Goal: Task Accomplishment & Management: Manage account settings

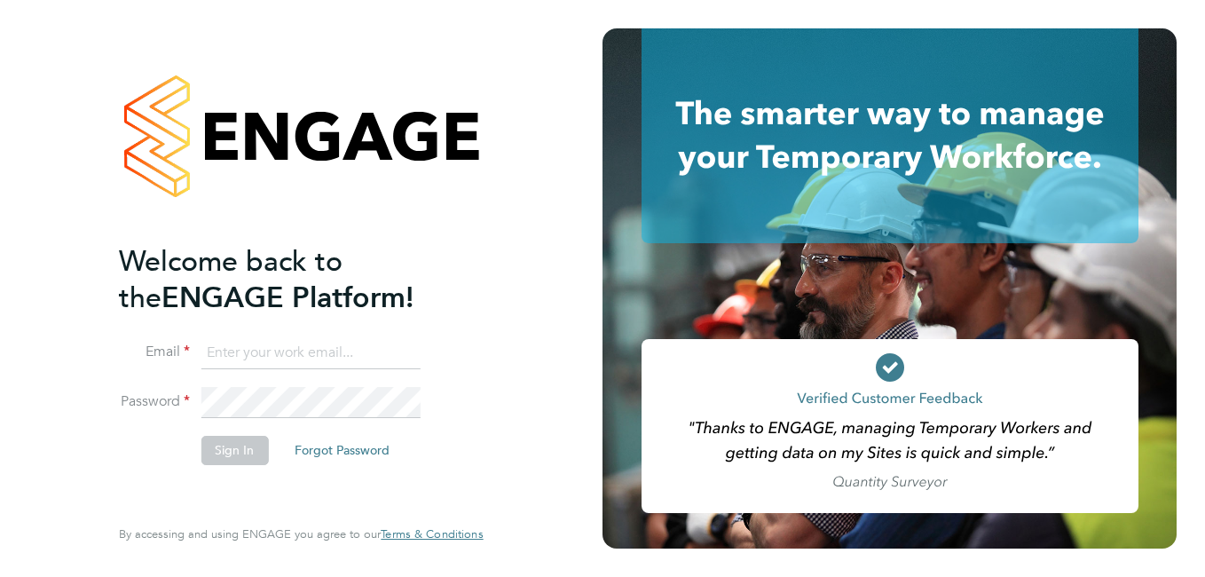
type input "[EMAIL_ADDRESS][DOMAIN_NAME]"
click at [241, 462] on button "Sign In" at bounding box center [234, 450] width 67 height 28
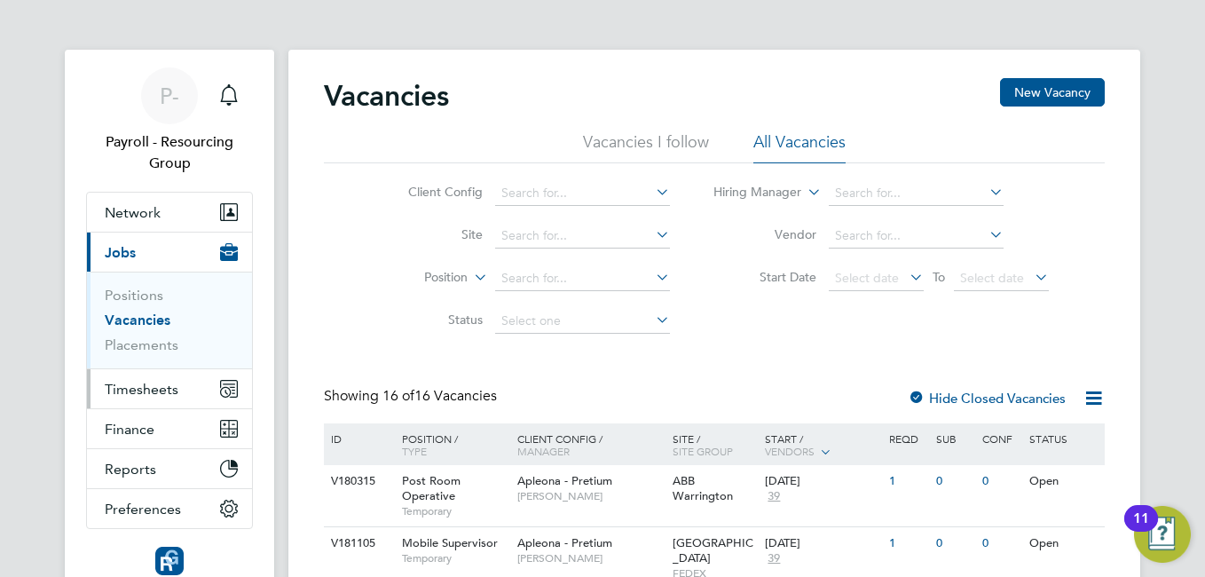
click at [148, 390] on span "Timesheets" at bounding box center [142, 389] width 74 height 17
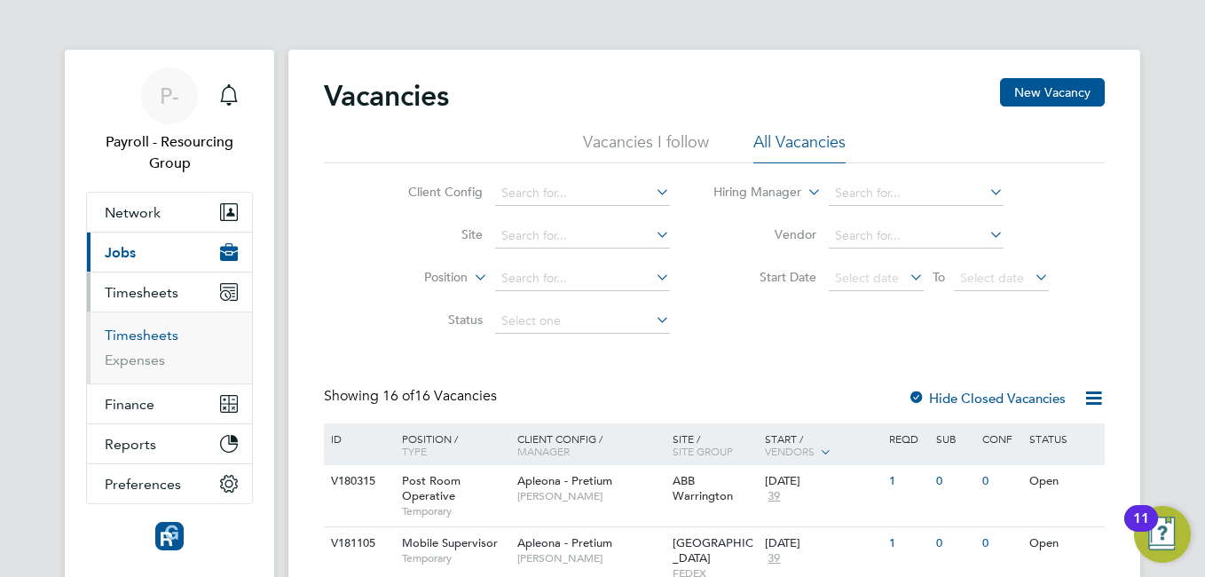
drag, startPoint x: 141, startPoint y: 335, endPoint x: 203, endPoint y: 364, distance: 68.7
click at [143, 335] on link "Timesheets" at bounding box center [142, 335] width 74 height 17
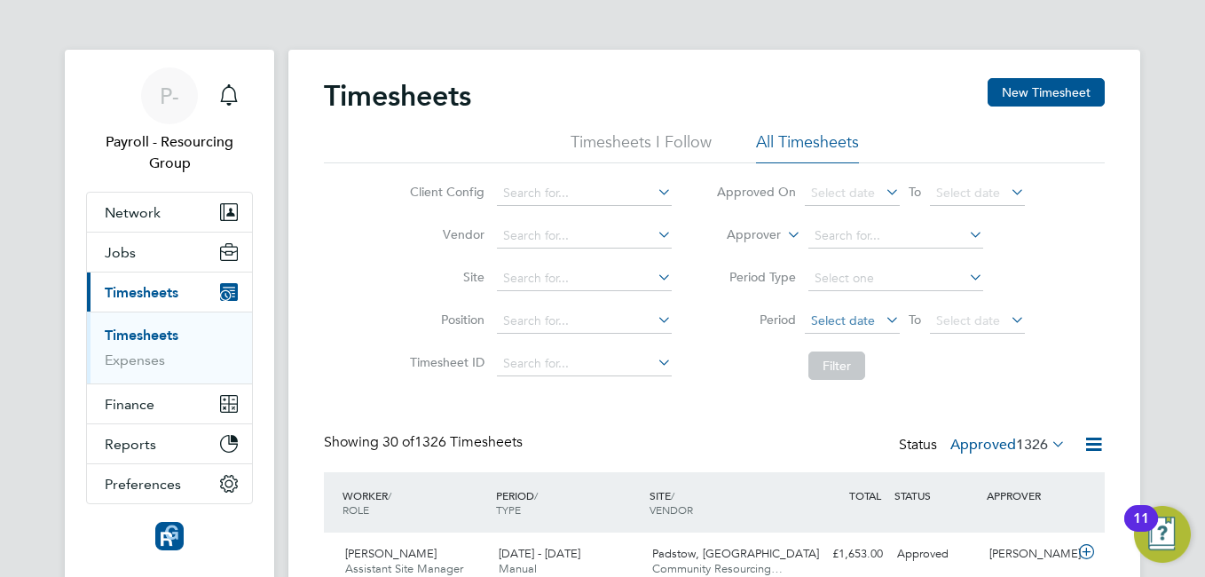
click at [864, 320] on span "Select date" at bounding box center [843, 320] width 64 height 16
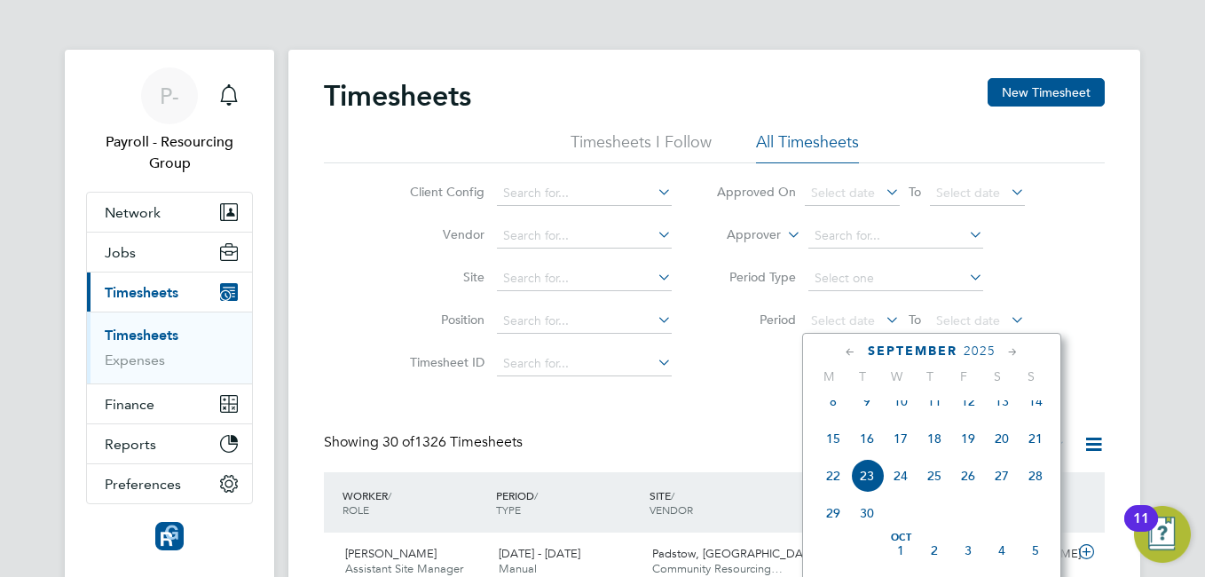
click at [845, 454] on span "15" at bounding box center [834, 439] width 34 height 34
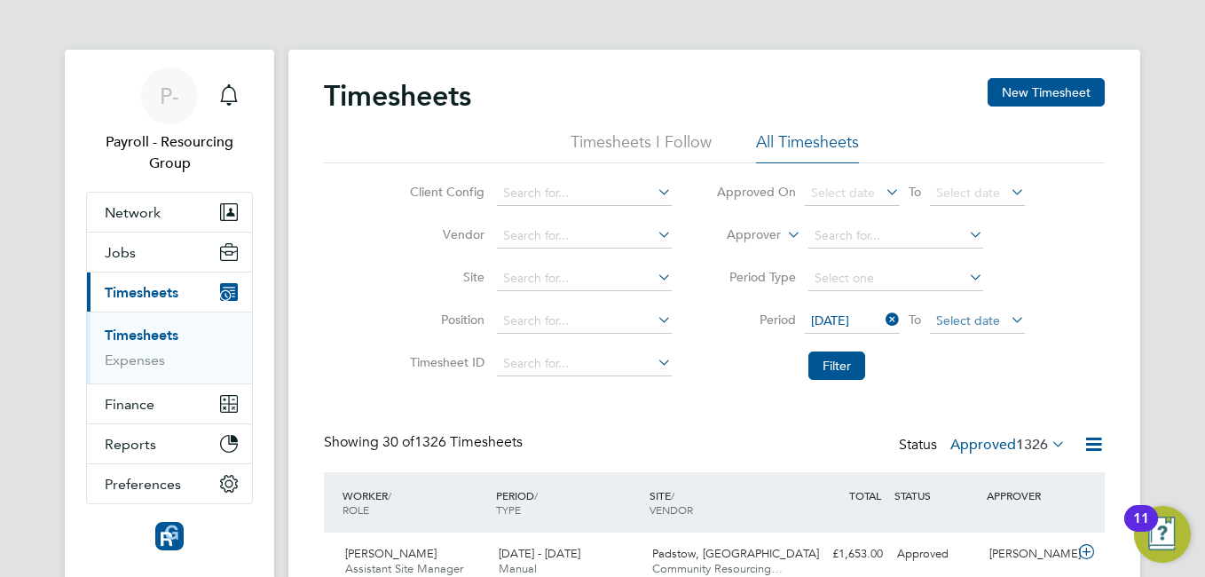
click at [974, 315] on span "Select date" at bounding box center [968, 320] width 64 height 16
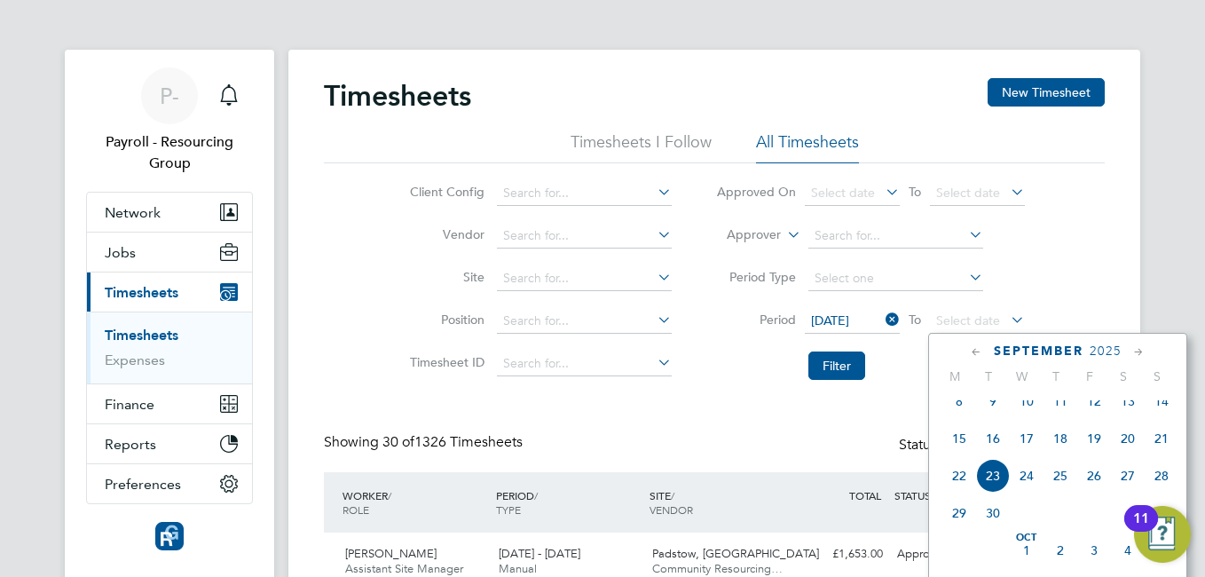
click at [991, 487] on span "23" at bounding box center [993, 476] width 34 height 34
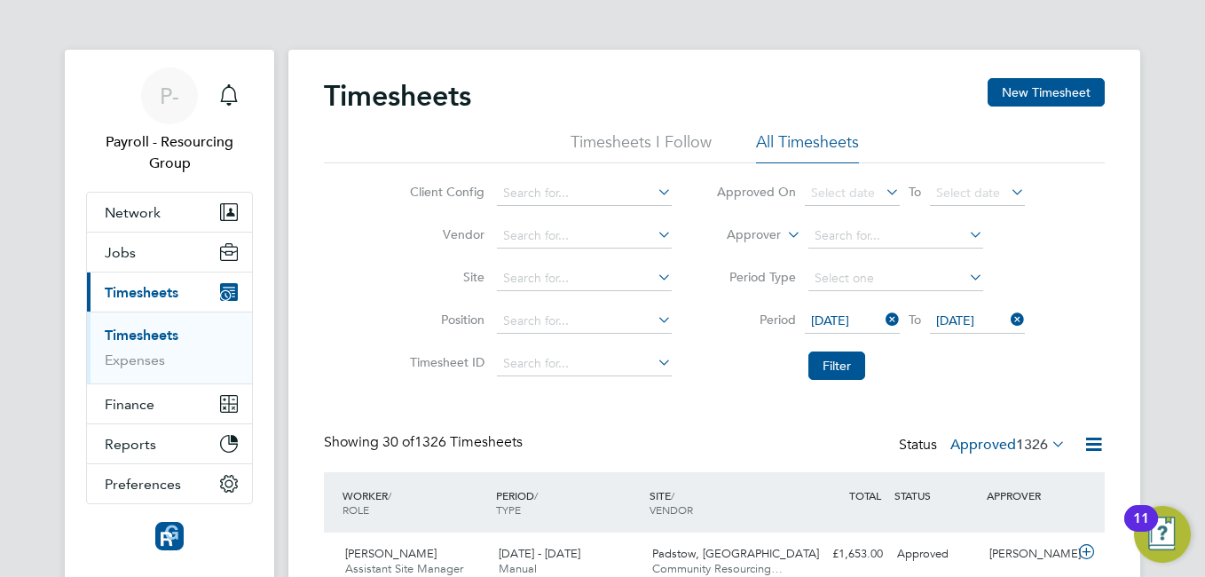
click at [1094, 443] on icon at bounding box center [1094, 444] width 22 height 22
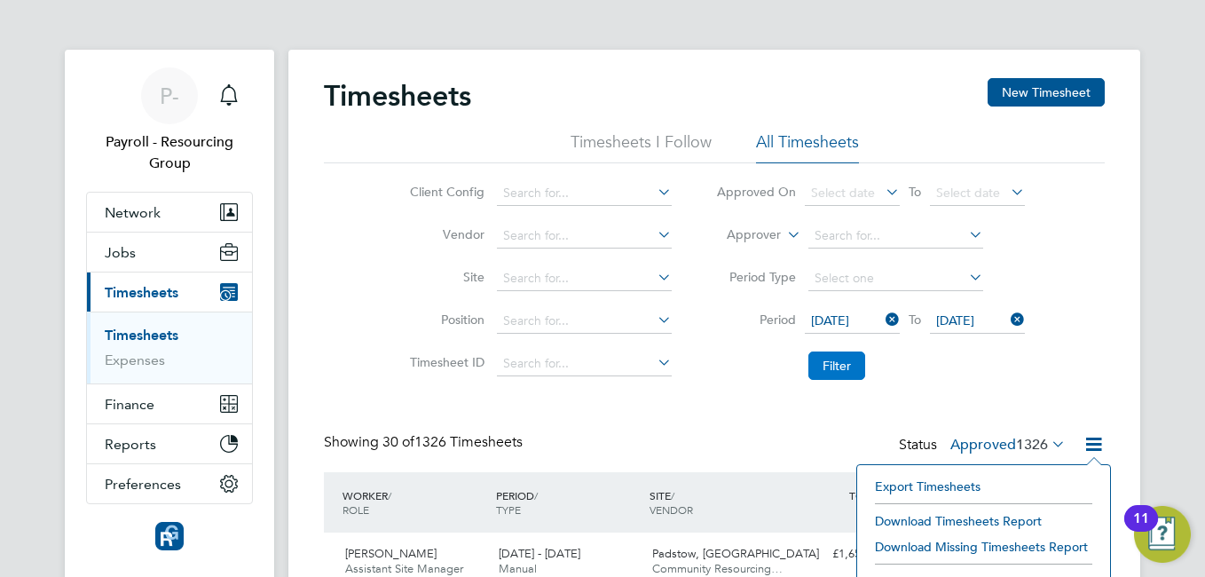
click at [852, 365] on button "Filter" at bounding box center [837, 365] width 57 height 28
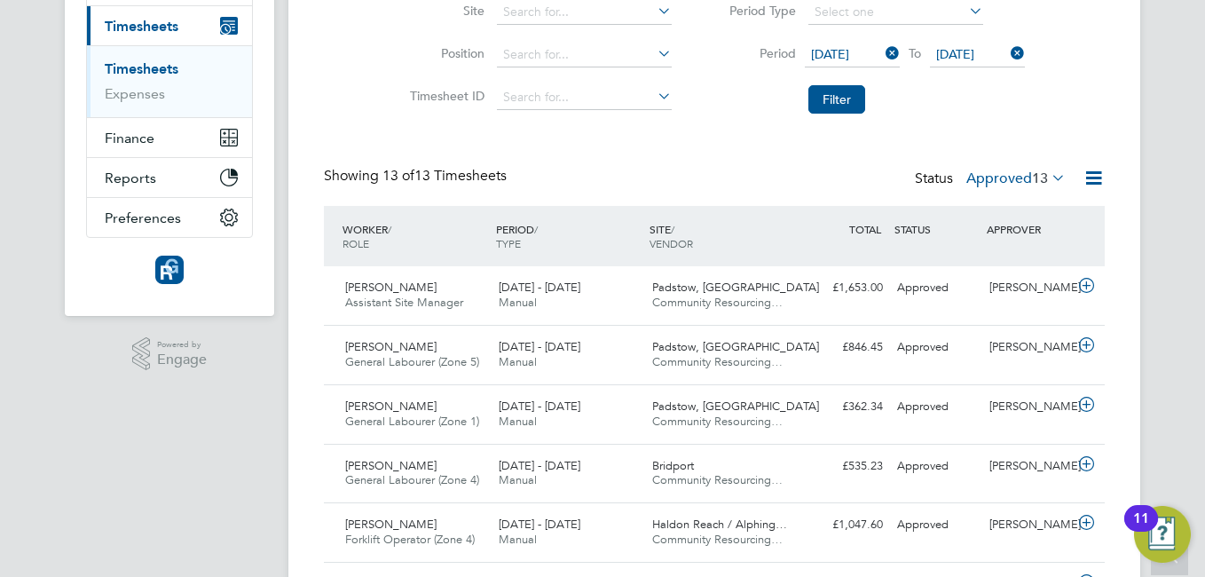
click at [1094, 182] on icon at bounding box center [1094, 178] width 22 height 22
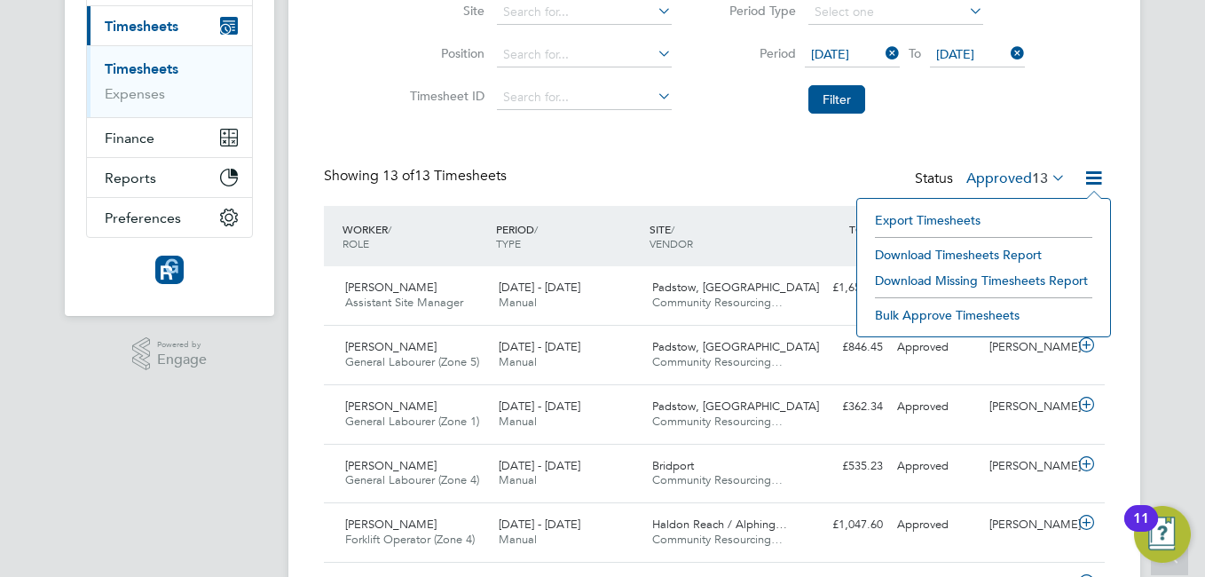
click at [984, 252] on li "Download Timesheets Report" at bounding box center [983, 254] width 235 height 25
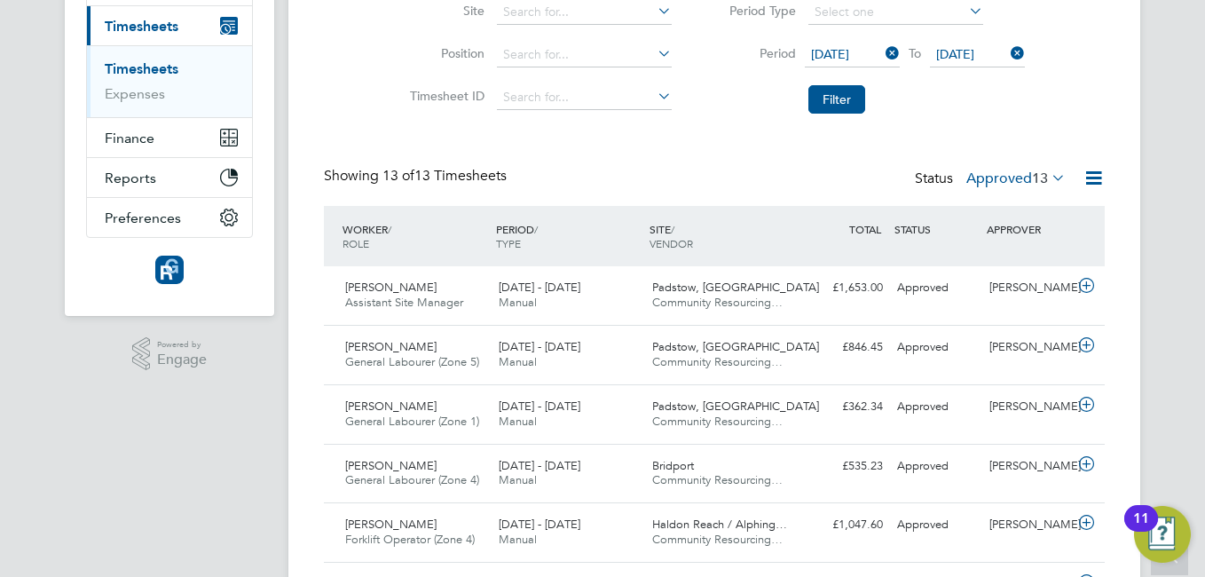
drag, startPoint x: 611, startPoint y: 155, endPoint x: 615, endPoint y: 169, distance: 14.0
click at [611, 155] on div "Timesheets New Timesheet Timesheets I Follow All Timesheets Client Config Vendo…" at bounding box center [714, 439] width 781 height 1255
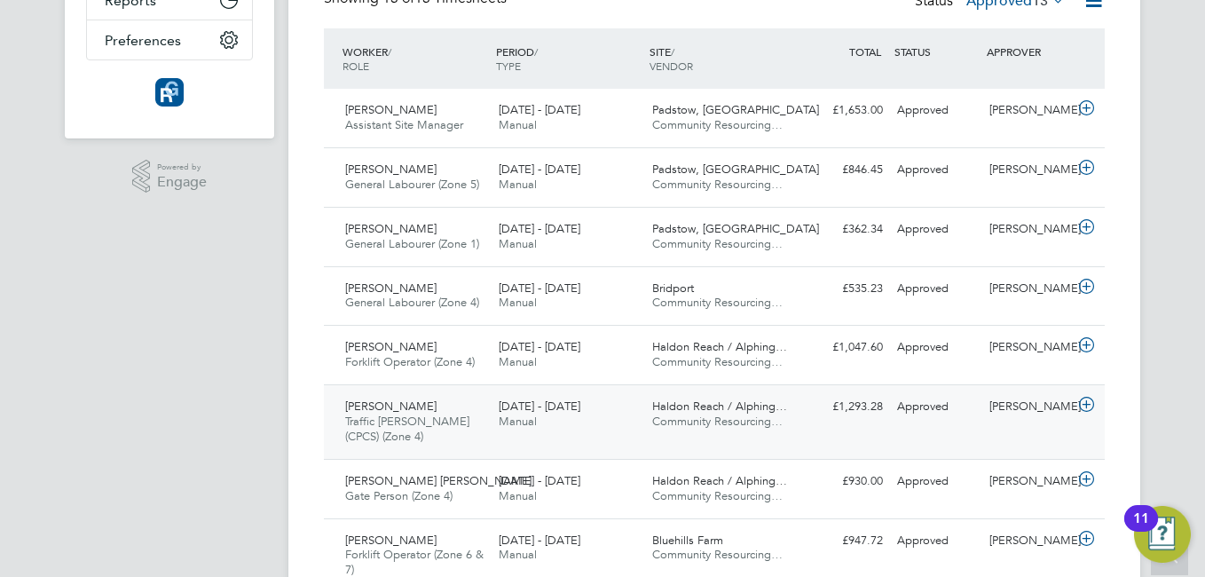
click at [1085, 405] on icon at bounding box center [1087, 405] width 22 height 14
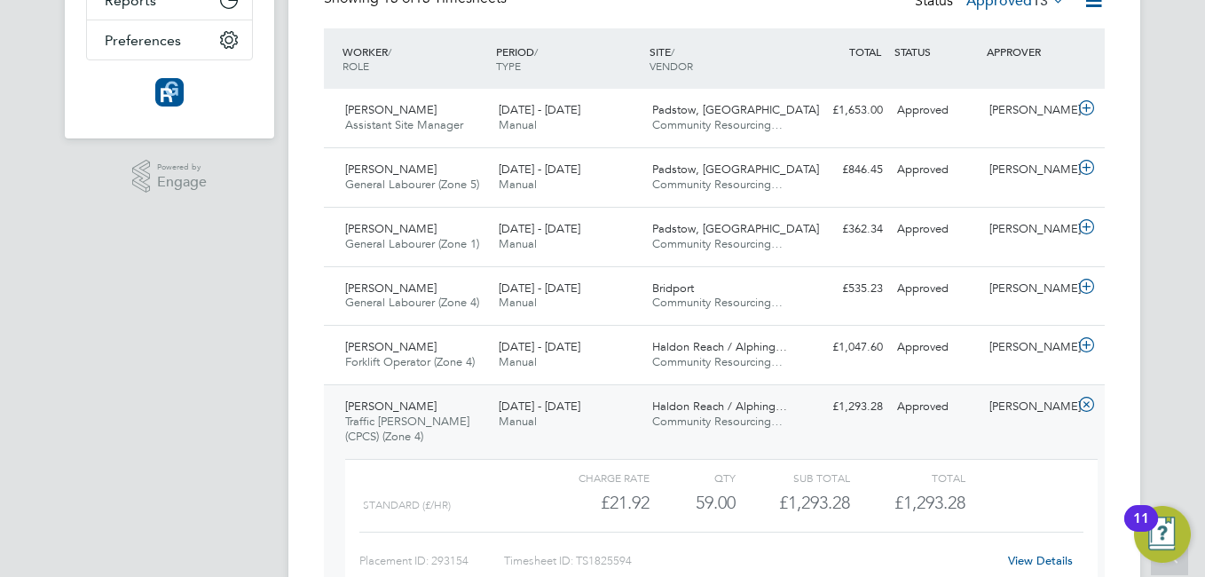
scroll to position [621, 0]
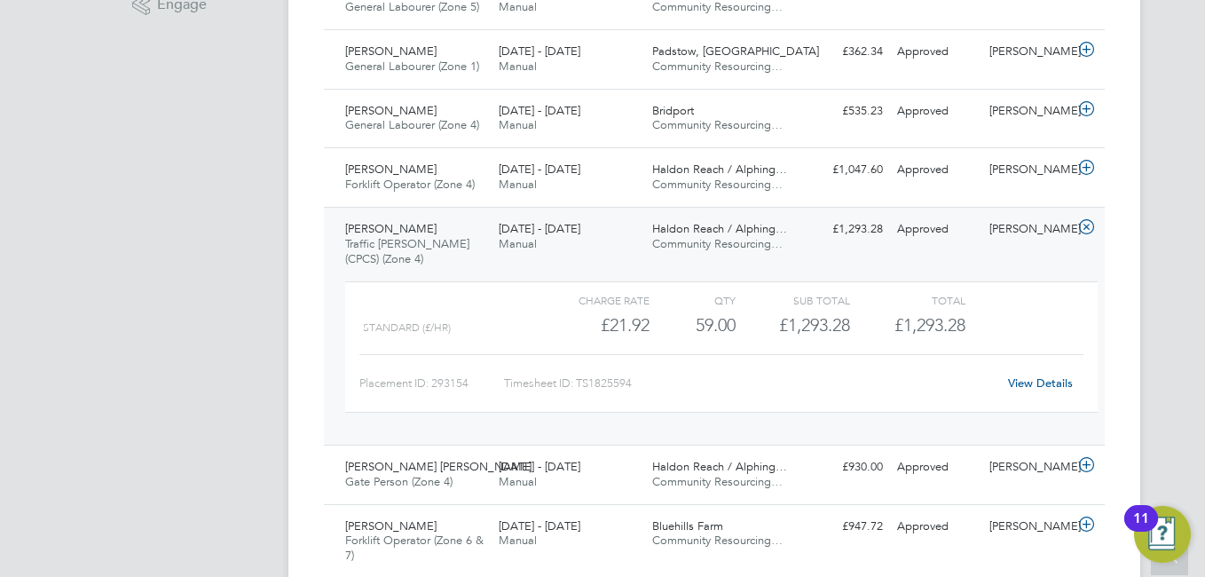
click at [1053, 386] on link "View Details" at bounding box center [1040, 382] width 65 height 15
click at [1088, 224] on icon at bounding box center [1087, 227] width 22 height 14
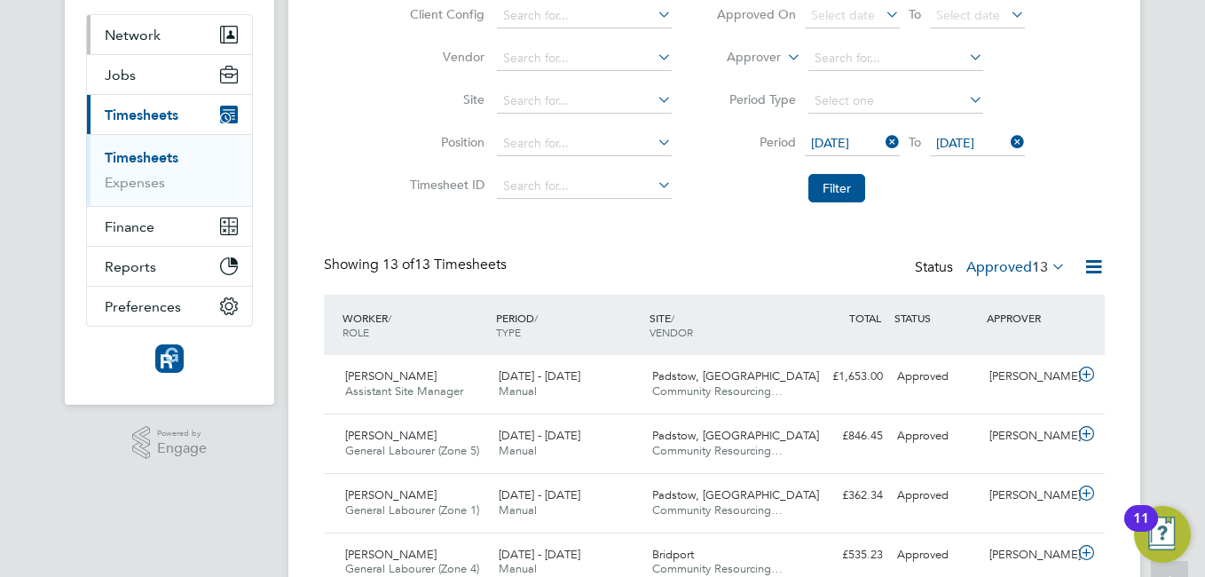
scroll to position [0, 0]
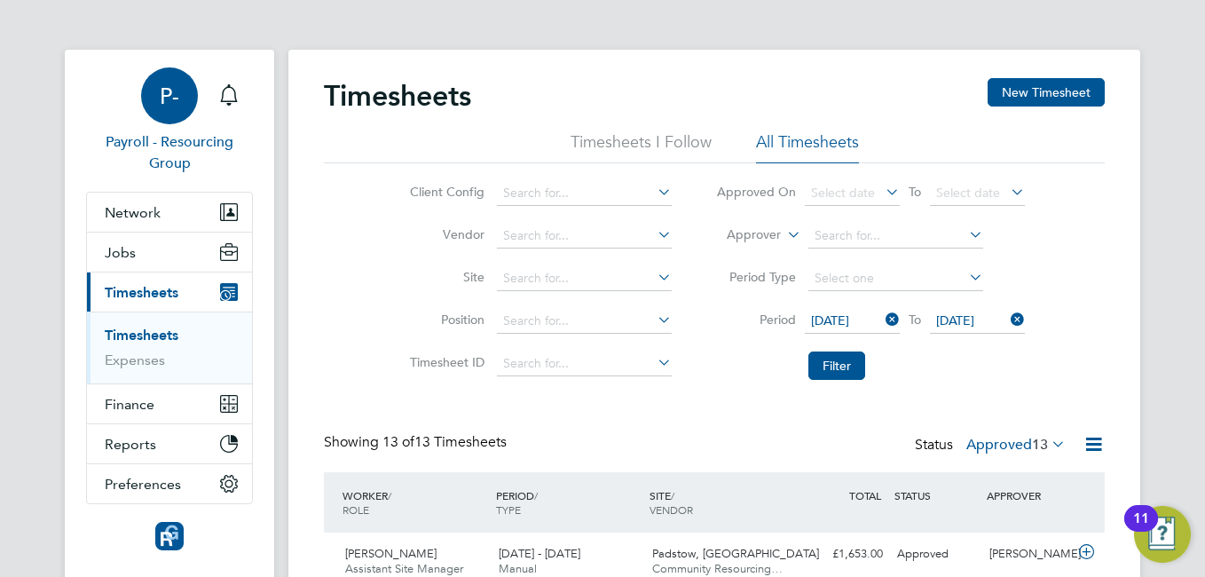
click at [160, 94] on span "P-" at bounding box center [170, 95] width 20 height 23
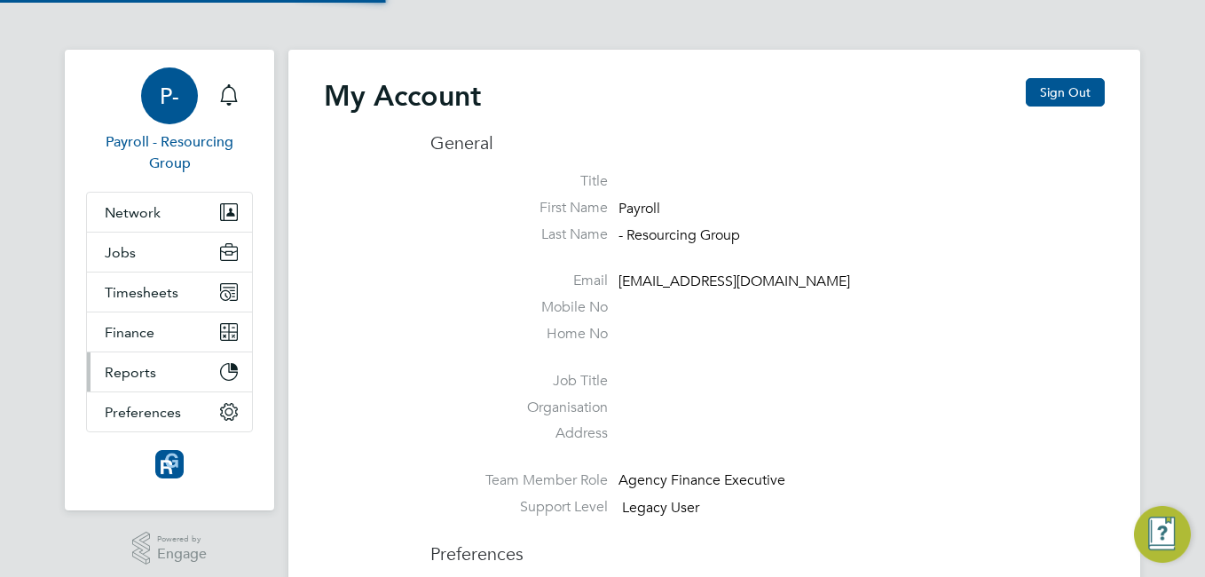
type input "[EMAIL_ADDRESS][DOMAIN_NAME]"
click at [1069, 90] on button "Sign Out" at bounding box center [1065, 92] width 79 height 28
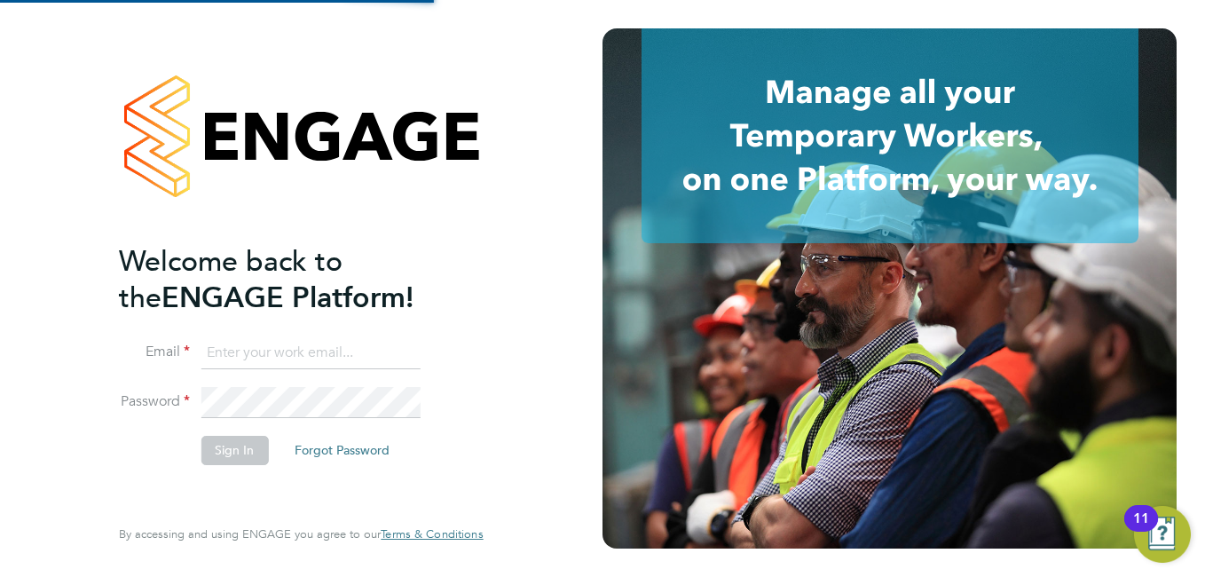
type input "[EMAIL_ADDRESS][DOMAIN_NAME]"
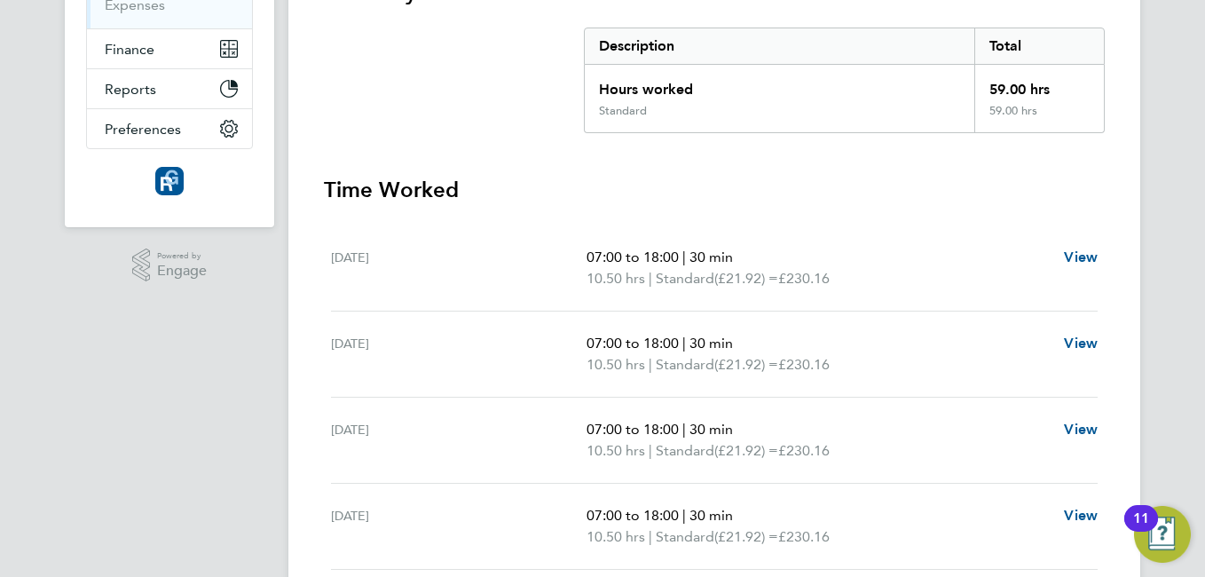
scroll to position [266, 0]
